Goal: Task Accomplishment & Management: Use online tool/utility

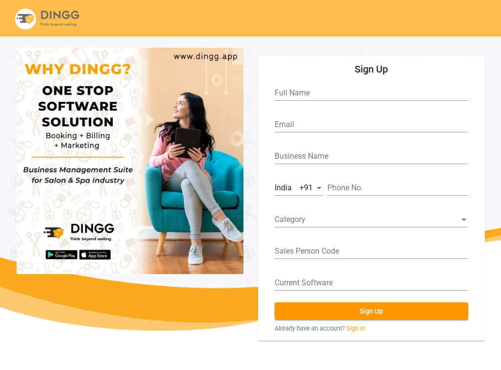
scroll to position [36, 0]
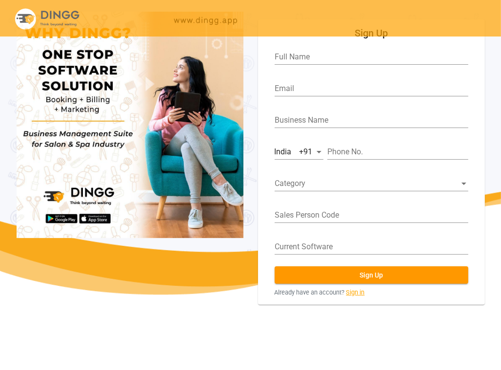
click at [357, 289] on link "Sign in" at bounding box center [355, 292] width 19 height 9
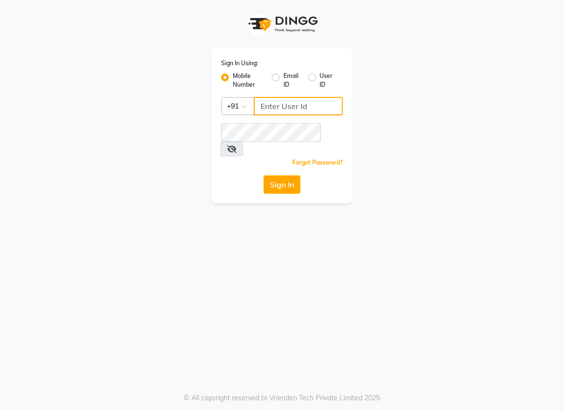
click at [263, 105] on input "Username" at bounding box center [298, 106] width 89 height 19
type input "6364444605"
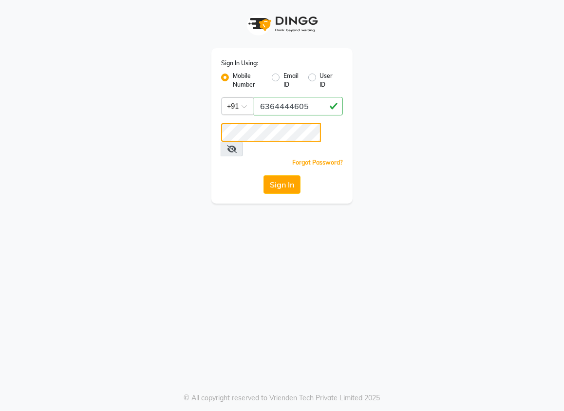
click at [264, 175] on button "Sign In" at bounding box center [282, 184] width 37 height 19
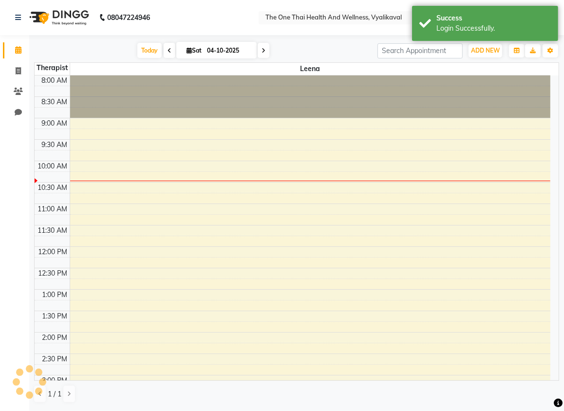
select select "en"
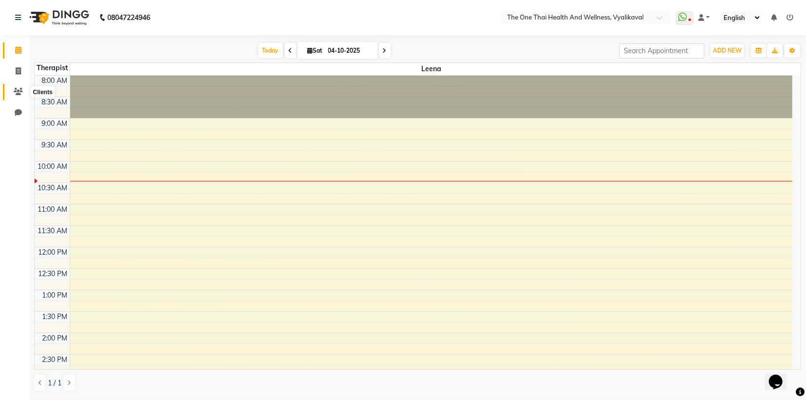
click at [19, 87] on span at bounding box center [18, 91] width 17 height 11
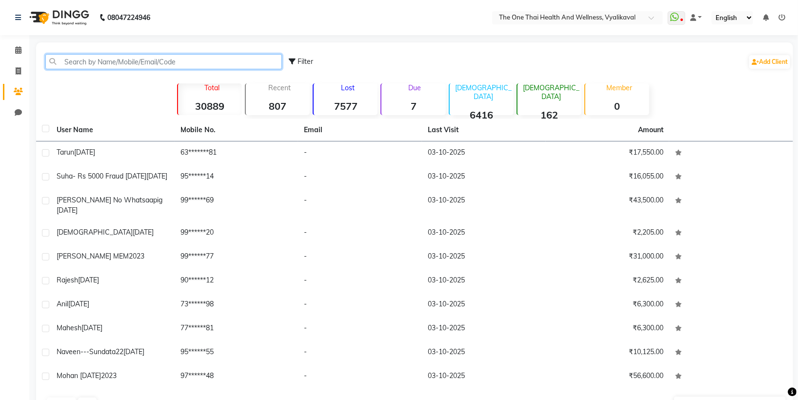
click at [73, 64] on input "text" at bounding box center [163, 61] width 236 height 15
click at [64, 63] on input "text" at bounding box center [163, 61] width 236 height 15
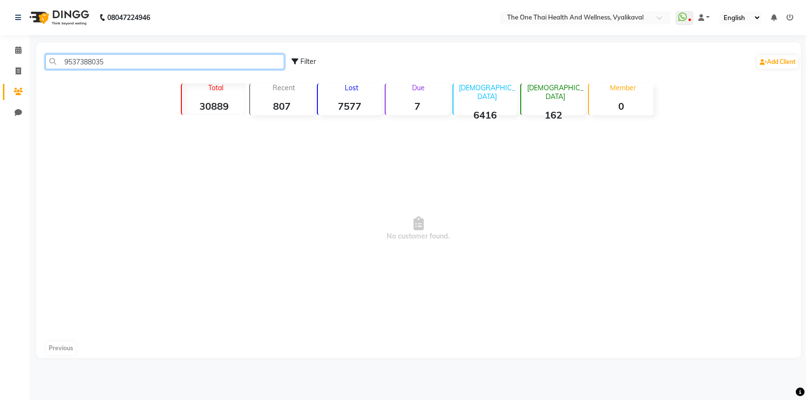
type input "9537388035"
